Goal: Information Seeking & Learning: Learn about a topic

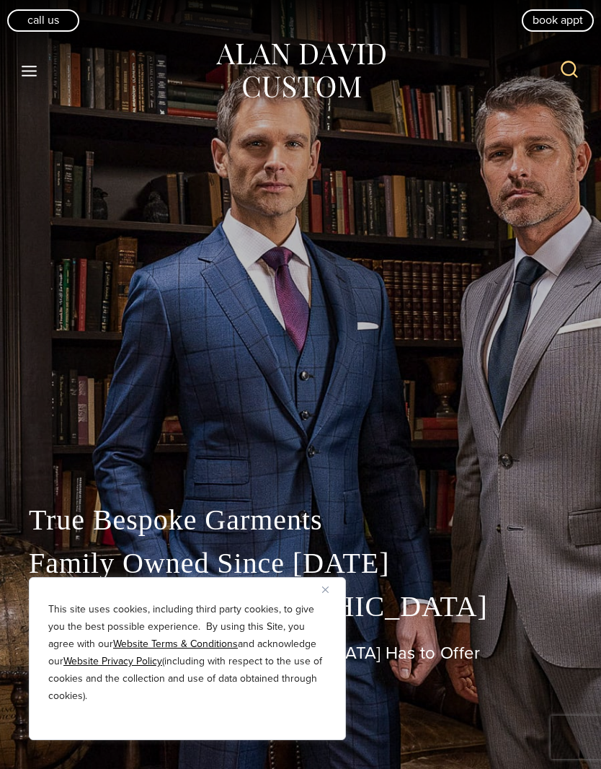
click at [327, 587] on img "Close" at bounding box center [325, 589] width 6 height 6
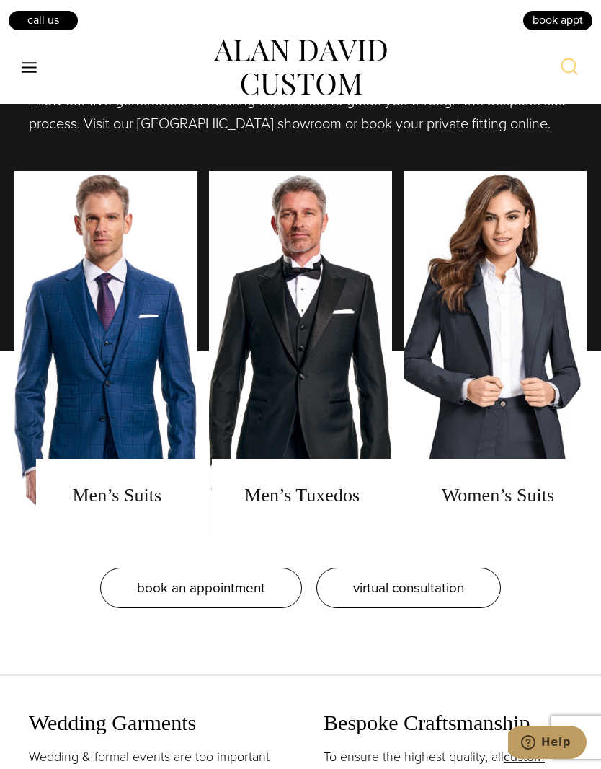
scroll to position [1141, 0]
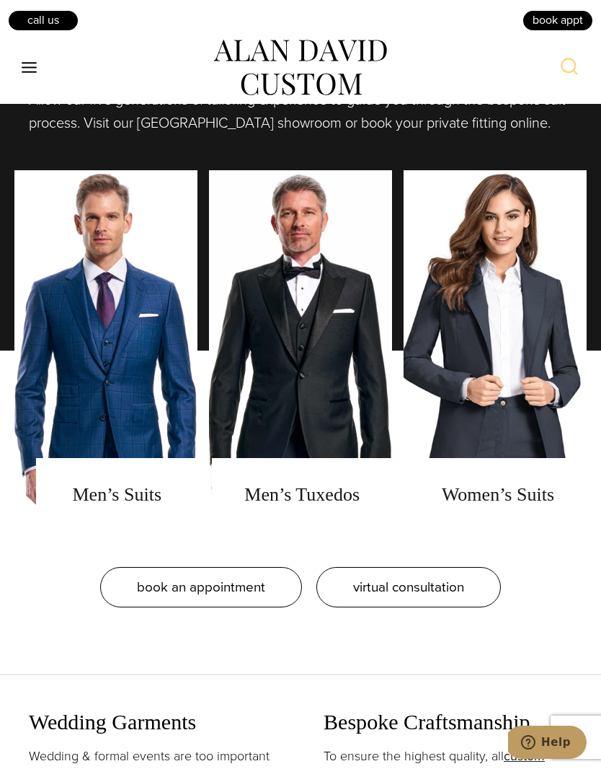
click at [128, 531] on link "men's suits" at bounding box center [105, 350] width 183 height 361
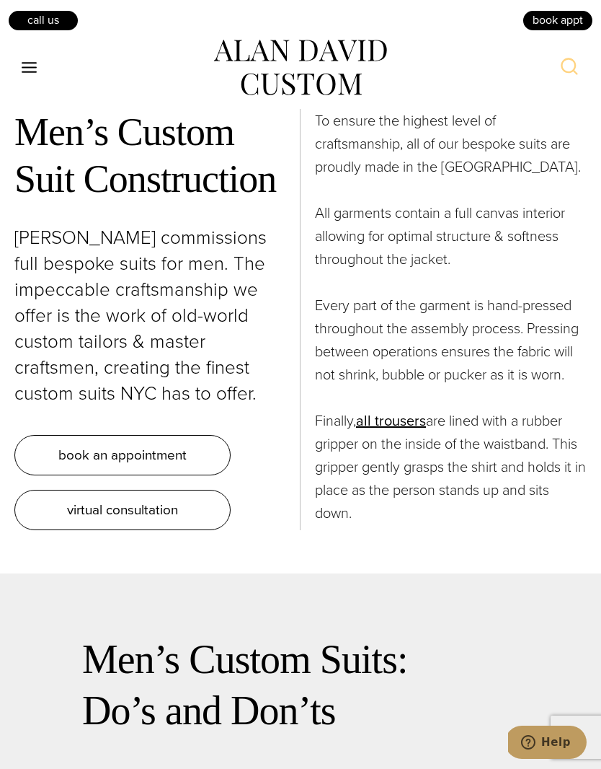
scroll to position [5974, 0]
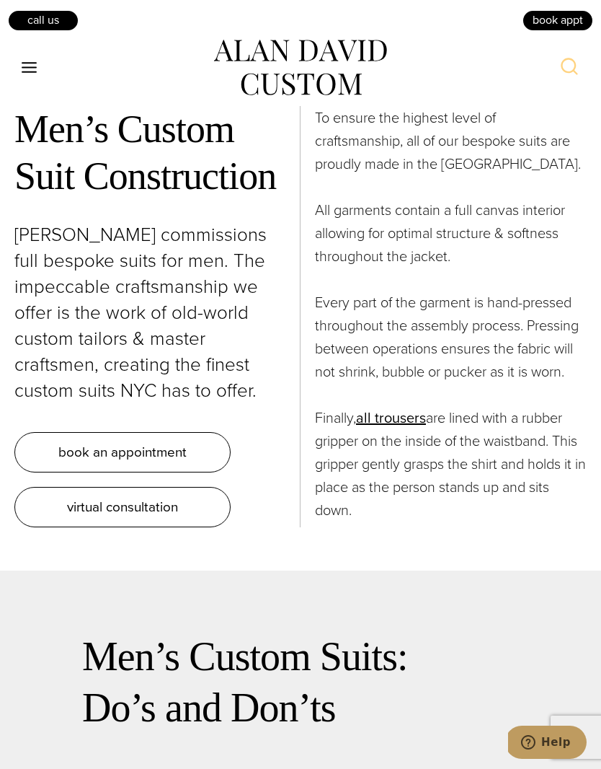
click at [400, 428] on link "all trousers" at bounding box center [391, 418] width 70 height 22
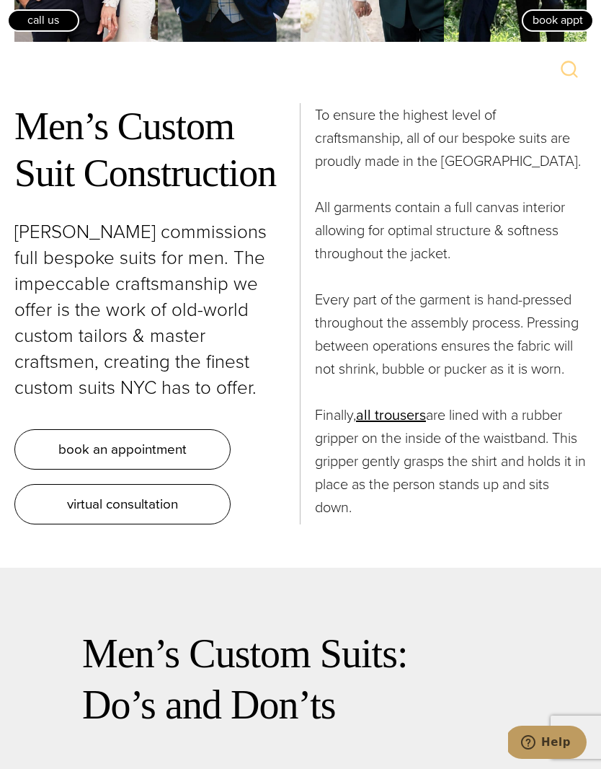
scroll to position [6025, 0]
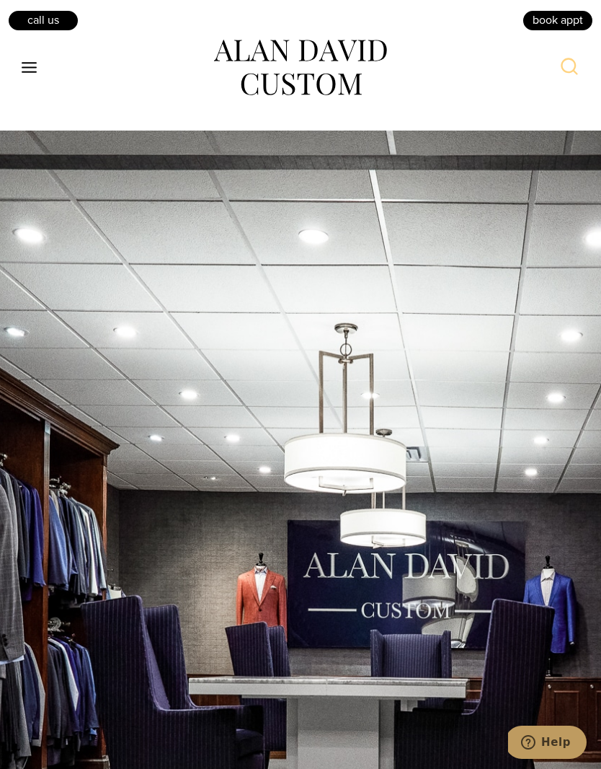
scroll to position [8030, 0]
